Goal: Task Accomplishment & Management: Manage account settings

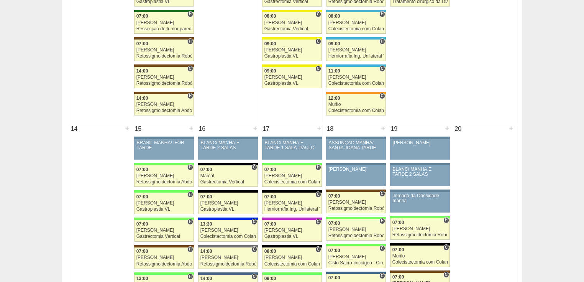
scroll to position [552, 0]
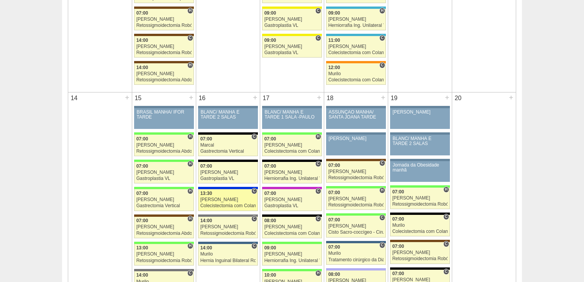
click at [225, 205] on div "Colecistectomia com Colangiografia VL" at bounding box center [229, 205] width 56 height 5
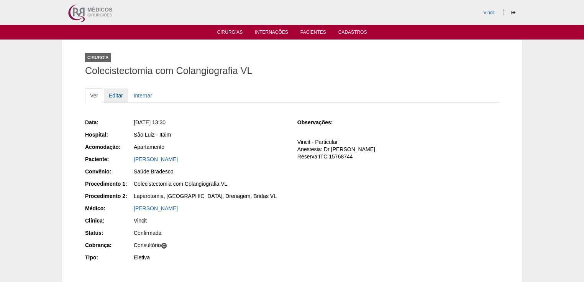
click at [115, 97] on link "Editar" at bounding box center [116, 95] width 24 height 15
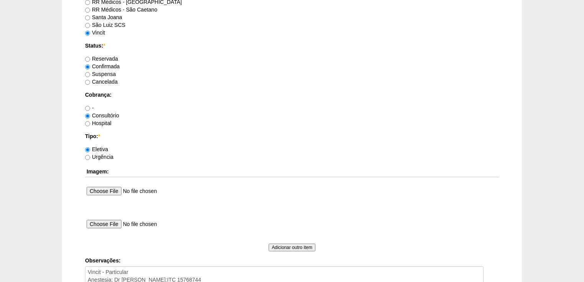
scroll to position [705, 0]
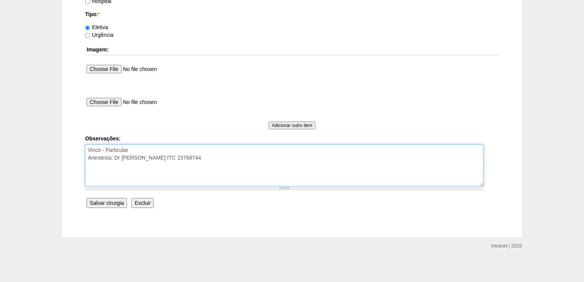
click at [147, 161] on textarea "Vincit - Particular Anestesia: Dr Renan Reserva:ITC 15768744" at bounding box center [284, 165] width 399 height 42
type textarea "Vincit - Particular Anestesia: Dr Renan Reserva:ITC 15768744 autorizada"
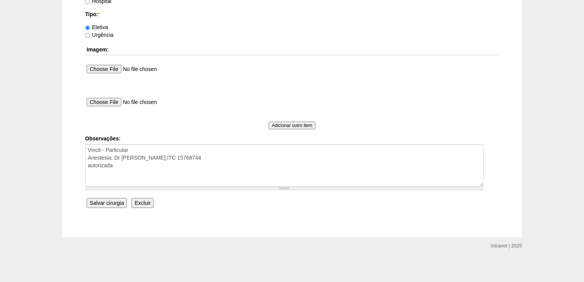
click at [115, 201] on input "Salvar cirurgia" at bounding box center [107, 203] width 40 height 10
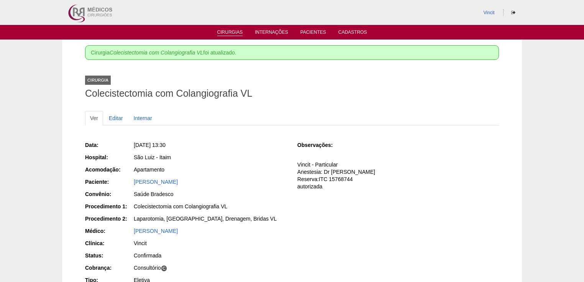
click at [227, 35] on link "Cirurgias" at bounding box center [230, 33] width 26 height 7
